Goal: Information Seeking & Learning: Learn about a topic

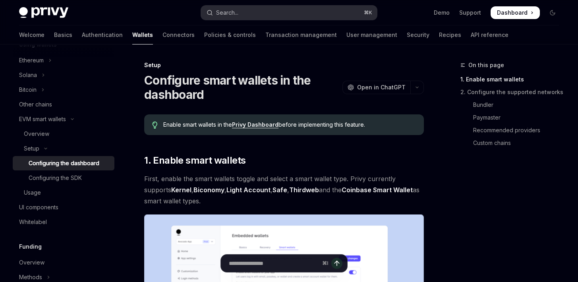
click at [237, 11] on div "Search..." at bounding box center [227, 13] width 22 height 10
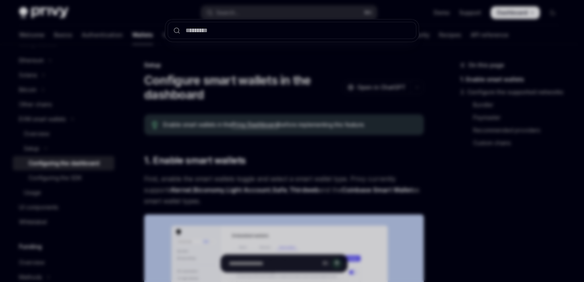
type input "******"
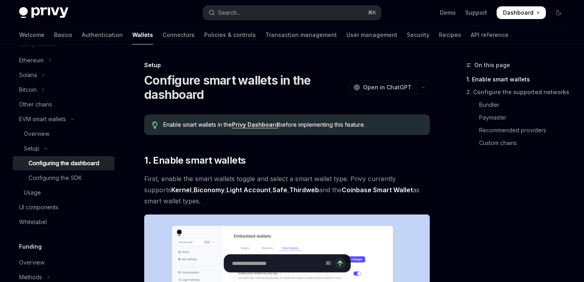
type textarea "*"
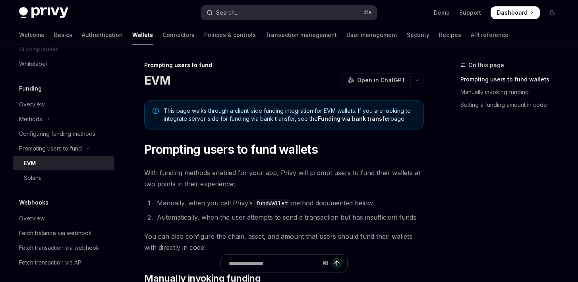
click at [234, 9] on div "Search..." at bounding box center [227, 13] width 22 height 10
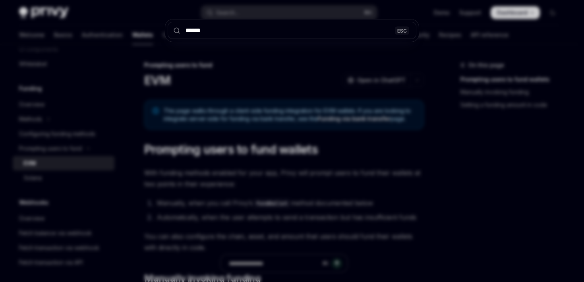
type input "******"
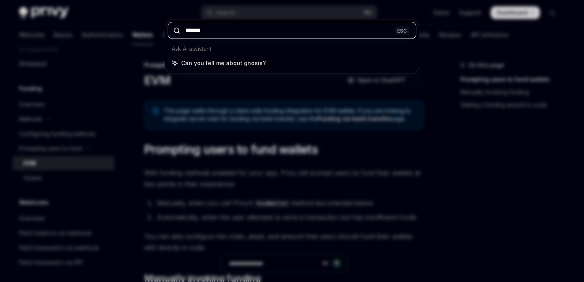
click at [215, 29] on input "******" at bounding box center [292, 30] width 249 height 17
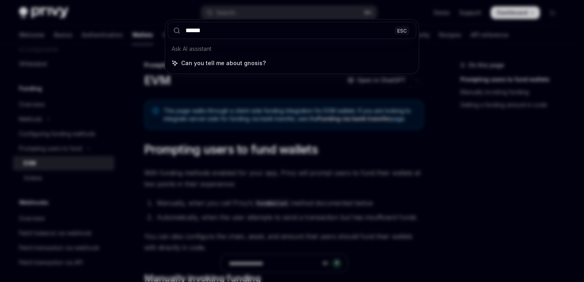
click at [401, 31] on div "ESC" at bounding box center [402, 30] width 14 height 8
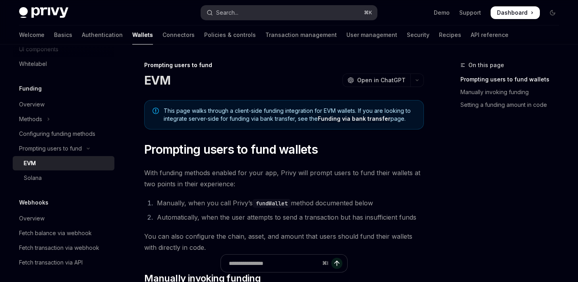
click at [250, 12] on button "Search... ⌘ K" at bounding box center [288, 13] width 175 height 14
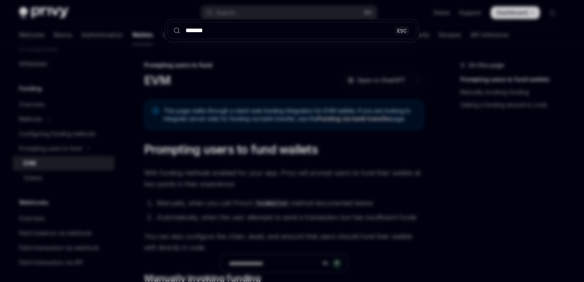
type input "*******"
click at [321, 60] on div "******* ESC" at bounding box center [292, 141] width 584 height 282
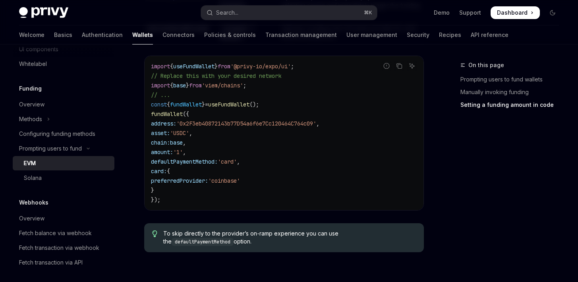
scroll to position [924, 0]
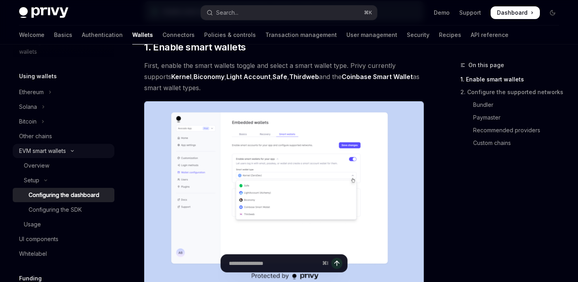
scroll to position [179, 0]
click at [46, 152] on div "EVM smart wallets" at bounding box center [42, 151] width 47 height 10
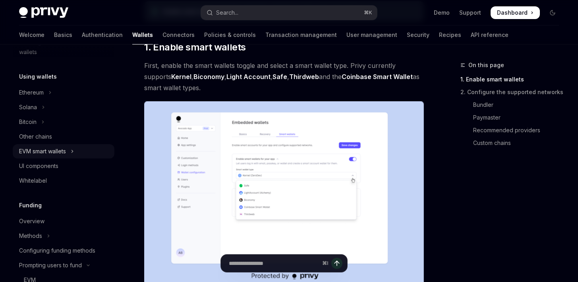
click at [46, 152] on div "EVM smart wallets" at bounding box center [42, 151] width 47 height 10
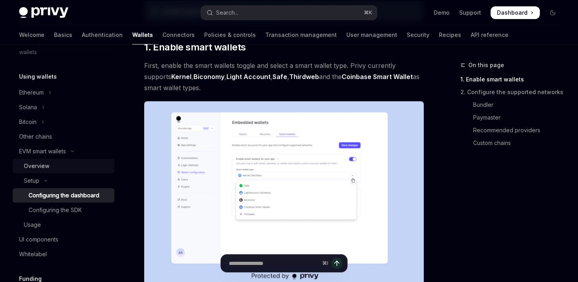
click at [46, 166] on div "Overview" at bounding box center [36, 166] width 25 height 10
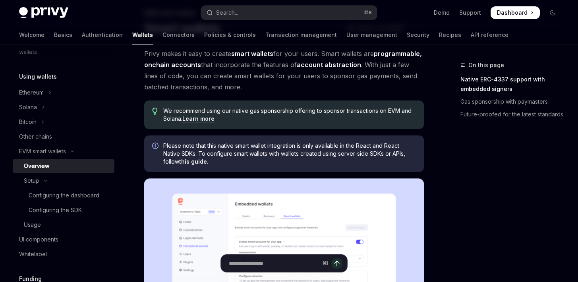
scroll to position [185, 0]
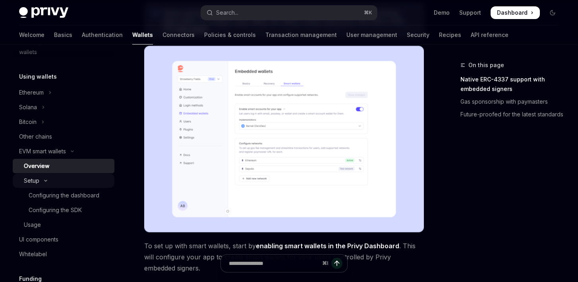
click at [33, 181] on div "Setup" at bounding box center [31, 181] width 15 height 10
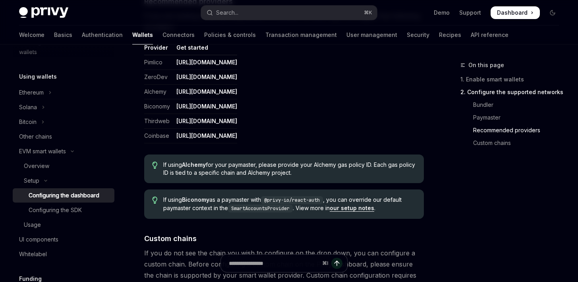
scroll to position [1056, 0]
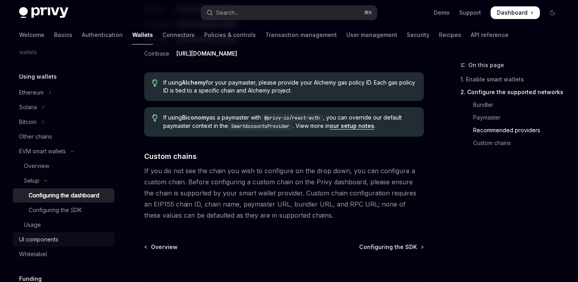
click at [37, 239] on div "UI components" at bounding box center [38, 240] width 39 height 10
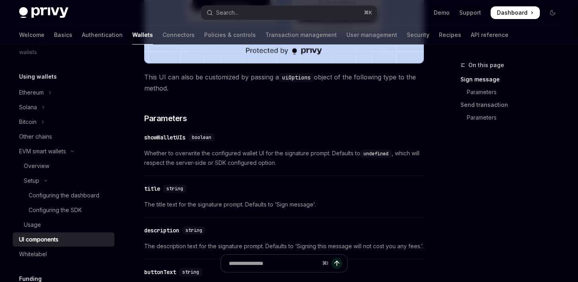
scroll to position [443, 0]
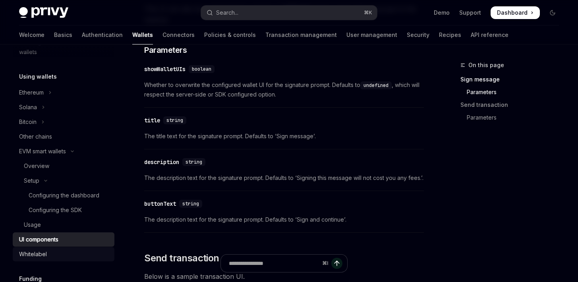
click at [58, 251] on div "Whitelabel" at bounding box center [64, 254] width 91 height 10
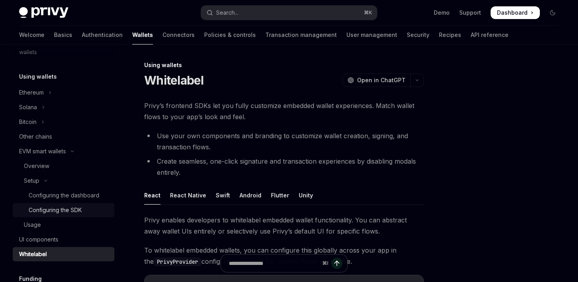
click at [77, 206] on div "Configuring the SDK" at bounding box center [55, 210] width 53 height 10
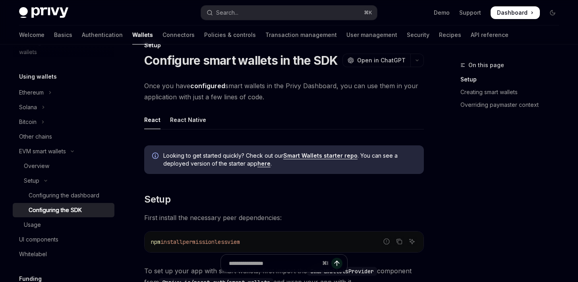
scroll to position [80, 0]
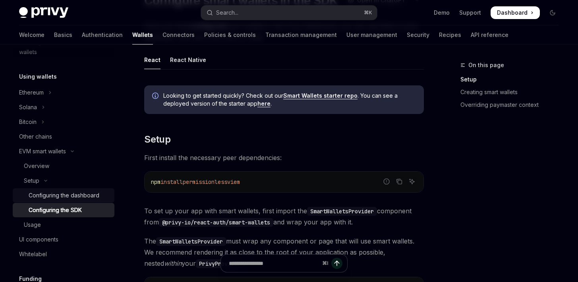
click at [60, 194] on div "Configuring the dashboard" at bounding box center [64, 196] width 71 height 10
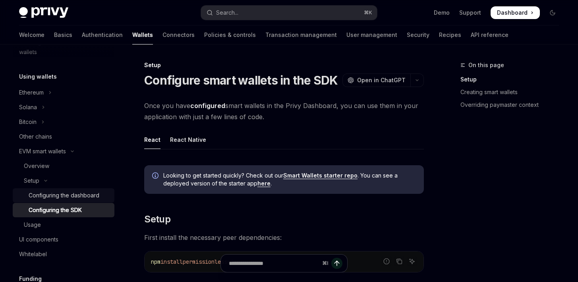
type textarea "*"
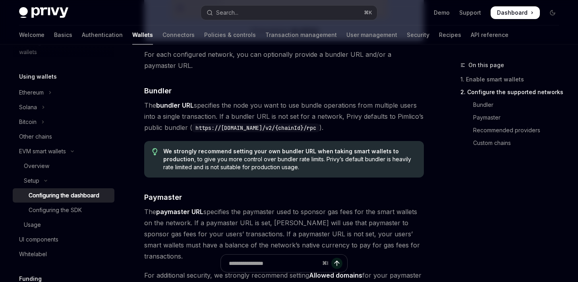
scroll to position [665, 0]
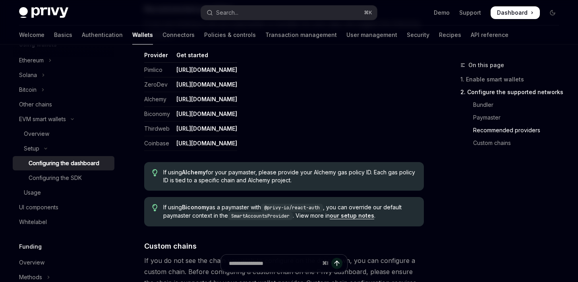
scroll to position [1025, 0]
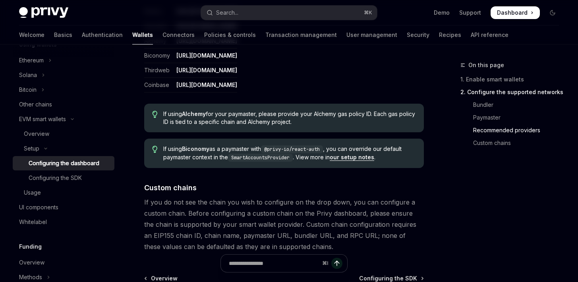
click at [149, 223] on span "If you do not see the chain you wish to configure on the drop down, you can con…" at bounding box center [283, 225] width 279 height 56
click at [149, 224] on span "If you do not see the chain you wish to configure on the drop down, you can con…" at bounding box center [283, 225] width 279 height 56
copy span "EIP155"
click at [69, 180] on div "Configuring the SDK" at bounding box center [55, 178] width 53 height 10
type textarea "*"
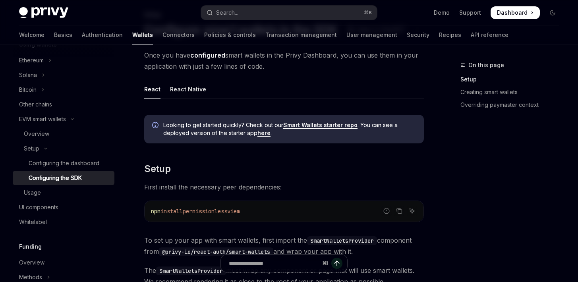
scroll to position [64, 0]
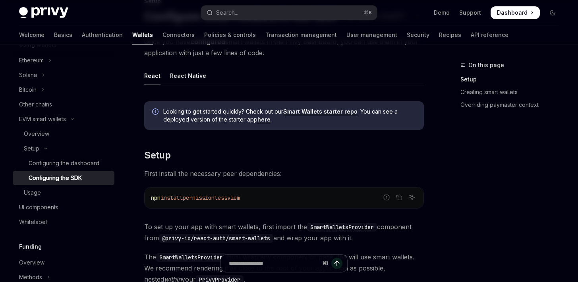
click at [462, 195] on div "On this page Setup Creating smart wallets Overriding paymaster context" at bounding box center [504, 171] width 121 height 222
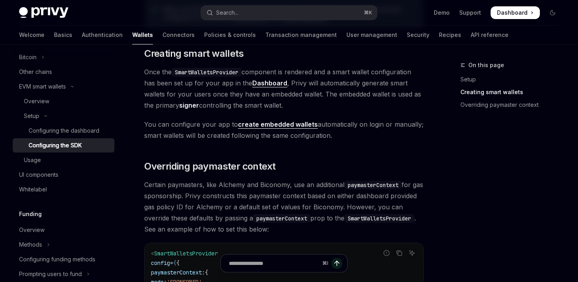
scroll to position [242, 0]
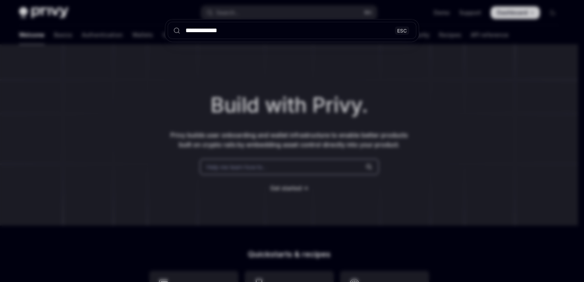
type input "**********"
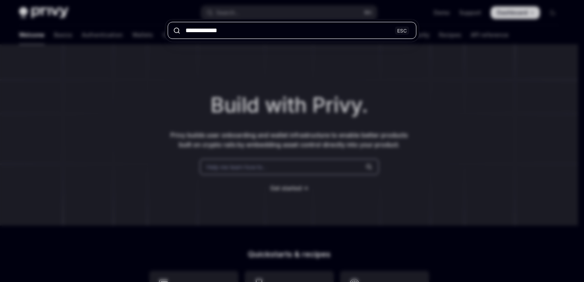
drag, startPoint x: 212, startPoint y: 31, endPoint x: 138, endPoint y: 25, distance: 74.9
click at [138, 27] on div "**********" at bounding box center [292, 141] width 584 height 282
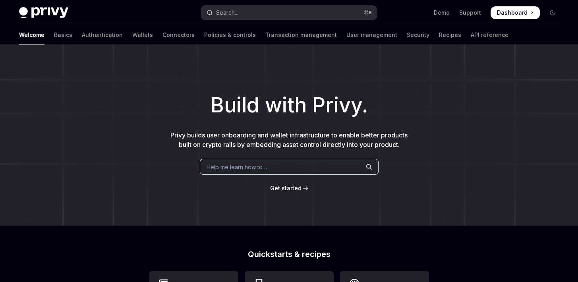
click at [227, 15] on div "Search..." at bounding box center [227, 13] width 22 height 10
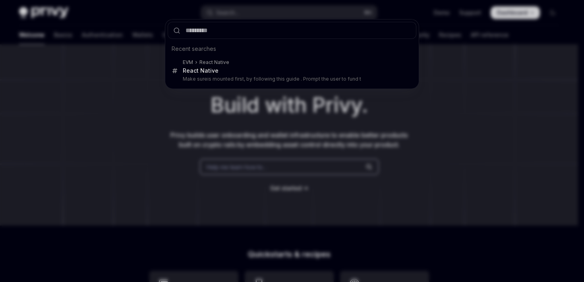
type input "*******"
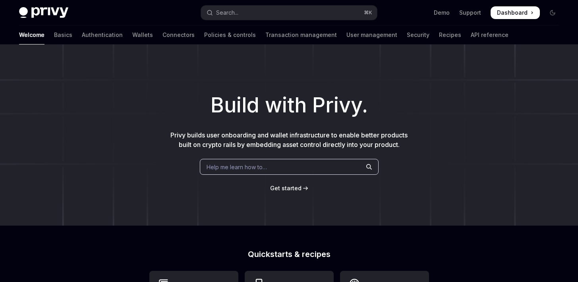
type textarea "*"
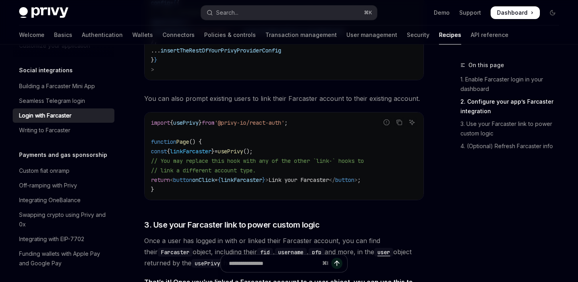
scroll to position [152, 0]
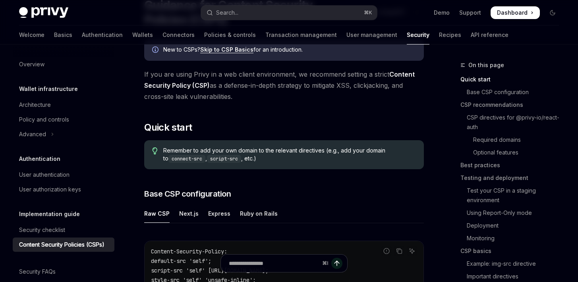
scroll to position [75, 0]
drag, startPoint x: 175, startPoint y: 96, endPoint x: 245, endPoint y: 98, distance: 69.9
click at [245, 98] on span "If you are using Privy in a web client environment, we recommend setting a stri…" at bounding box center [283, 85] width 279 height 33
click at [262, 98] on span "If you are using Privy in a web client environment, we recommend setting a stri…" at bounding box center [283, 85] width 279 height 33
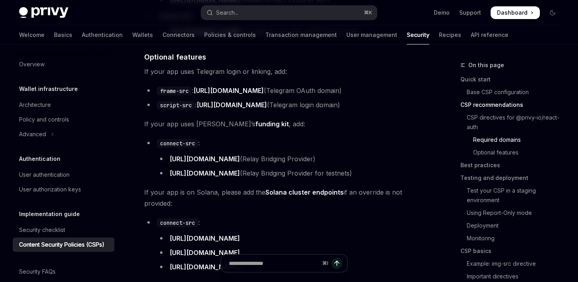
scroll to position [911, 0]
